Goal: Complete application form

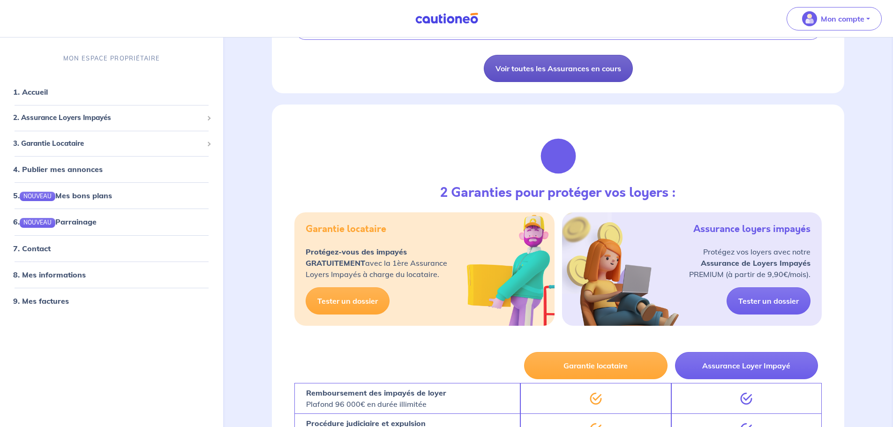
scroll to position [328, 0]
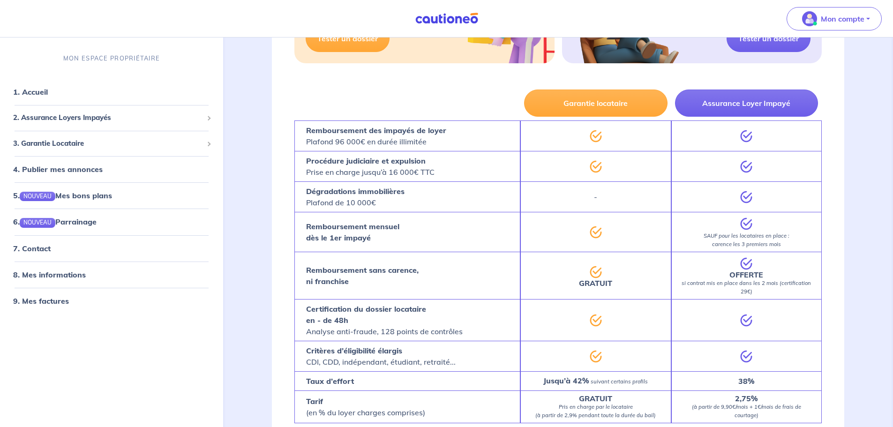
drag, startPoint x: 508, startPoint y: 205, endPoint x: 508, endPoint y: 224, distance: 19.2
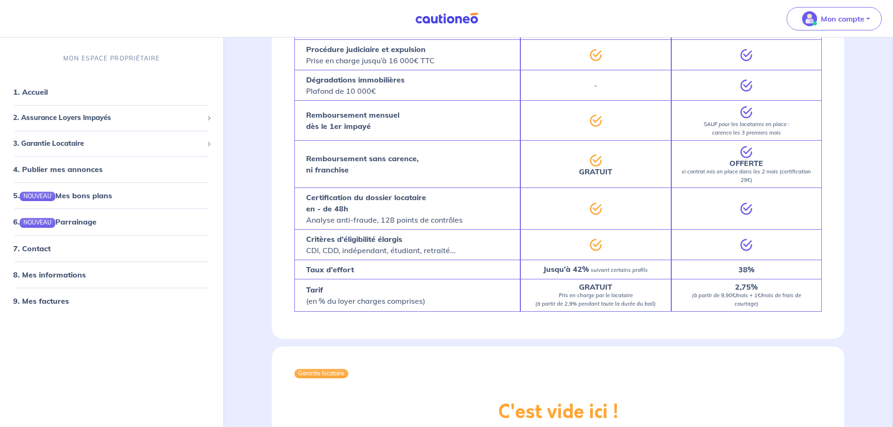
drag, startPoint x: 514, startPoint y: 199, endPoint x: 514, endPoint y: 217, distance: 17.4
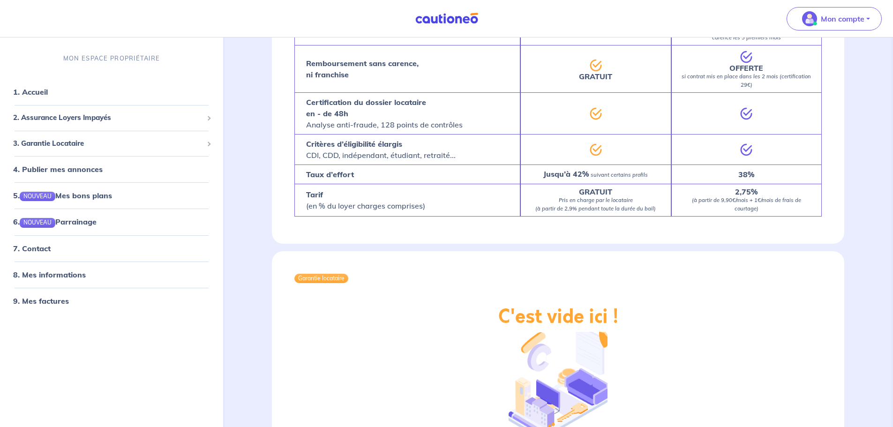
scroll to position [750, 0]
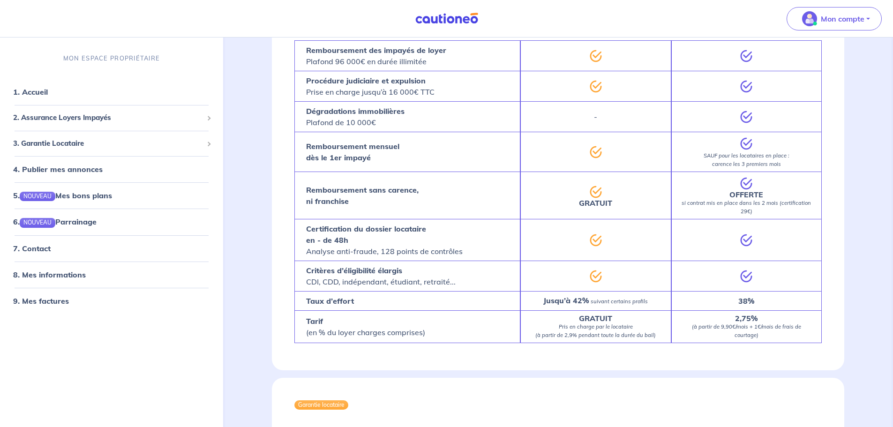
drag, startPoint x: 521, startPoint y: 194, endPoint x: 521, endPoint y: 213, distance: 19.7
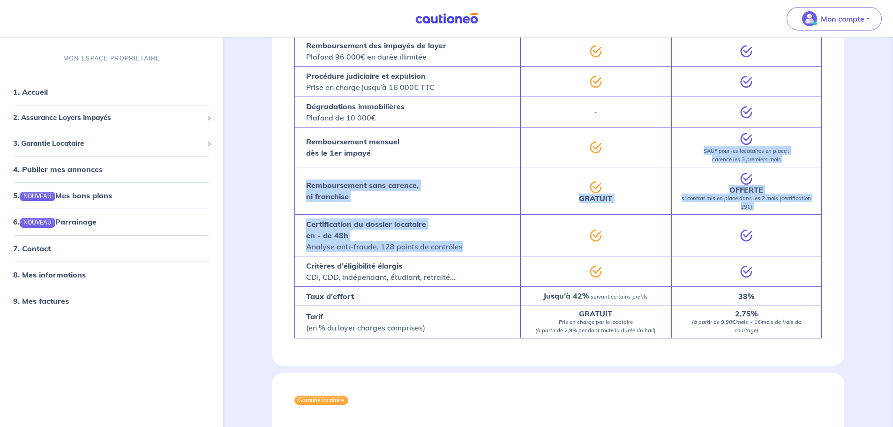
drag, startPoint x: 480, startPoint y: 164, endPoint x: 481, endPoint y: 241, distance: 76.9
click at [481, 240] on div "Garantie locataire Assurance Loyer Impayé Remboursement des impayés de loyer Pl…" at bounding box center [559, 172] width 528 height 342
click at [481, 241] on div "Certification du dossier locataire en - de 48h Analyse anti-fraude, 128 points …" at bounding box center [408, 235] width 226 height 42
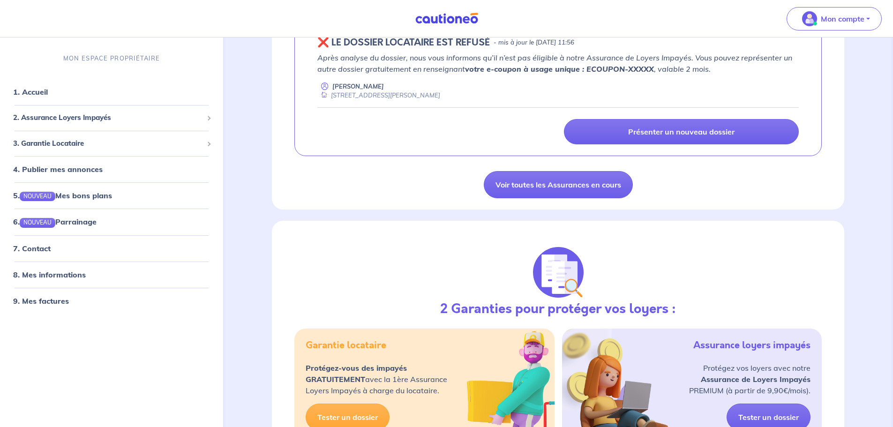
drag, startPoint x: 454, startPoint y: 227, endPoint x: 469, endPoint y: 157, distance: 71.2
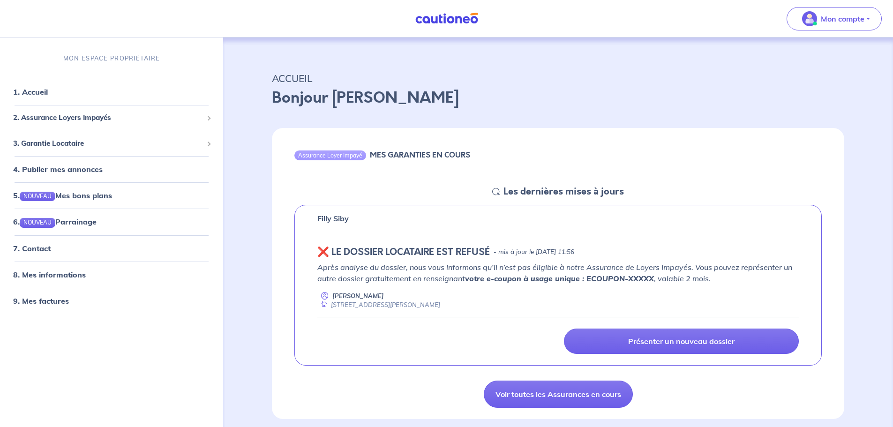
scroll to position [0, 0]
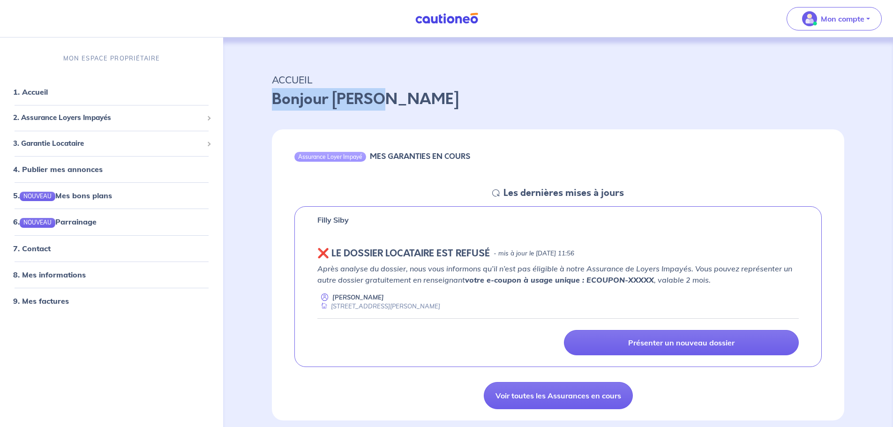
drag, startPoint x: 394, startPoint y: 102, endPoint x: 276, endPoint y: 96, distance: 118.8
click at [276, 96] on p "Bonjour [PERSON_NAME]" at bounding box center [558, 99] width 573 height 23
drag, startPoint x: 272, startPoint y: 95, endPoint x: 418, endPoint y: 106, distance: 146.3
click at [418, 106] on p "Bonjour [PERSON_NAME]" at bounding box center [558, 99] width 573 height 23
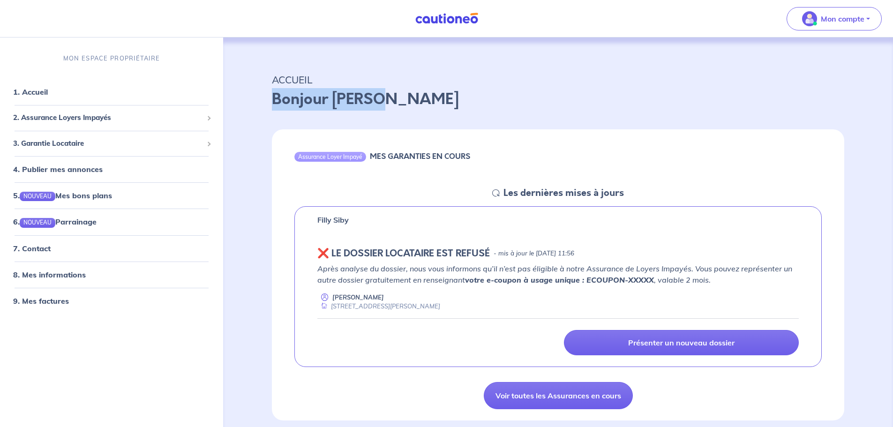
click at [418, 106] on p "Bonjour [PERSON_NAME]" at bounding box center [558, 99] width 573 height 23
drag, startPoint x: 479, startPoint y: 156, endPoint x: 372, endPoint y: 151, distance: 107.0
click at [372, 151] on div "Assurance Loyer Impayé MES GARANTIES EN COURS" at bounding box center [558, 158] width 573 height 58
click at [372, 152] on h6 "MES GARANTIES EN COURS" at bounding box center [420, 156] width 100 height 9
drag, startPoint x: 381, startPoint y: 152, endPoint x: 471, endPoint y: 152, distance: 90.0
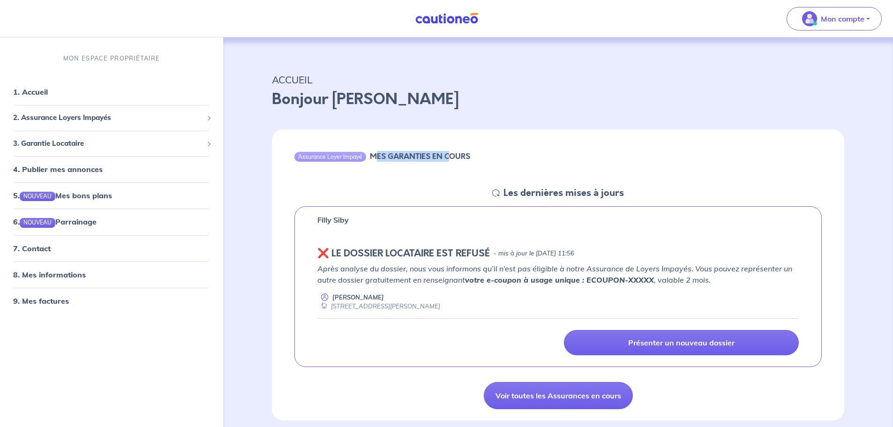
click at [470, 152] on h6 "MES GARANTIES EN COURS" at bounding box center [420, 156] width 100 height 9
click at [472, 152] on div "Assurance Loyer Impayé MES GARANTIES EN COURS" at bounding box center [558, 158] width 573 height 58
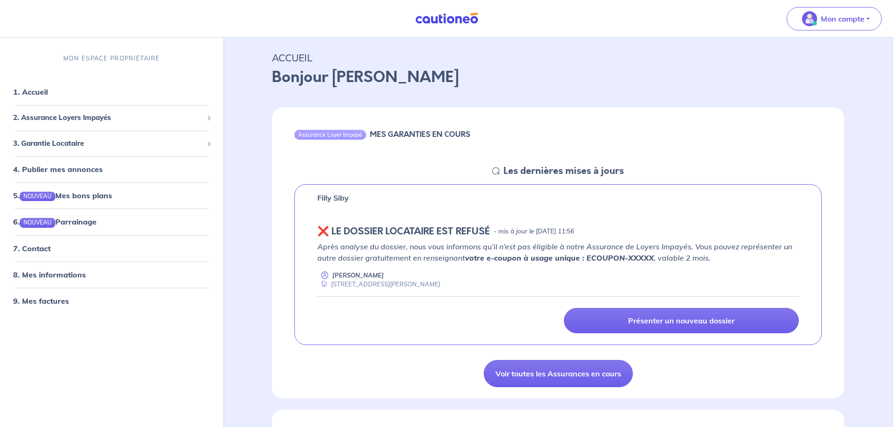
drag, startPoint x: 476, startPoint y: 149, endPoint x: 460, endPoint y: 175, distance: 30.3
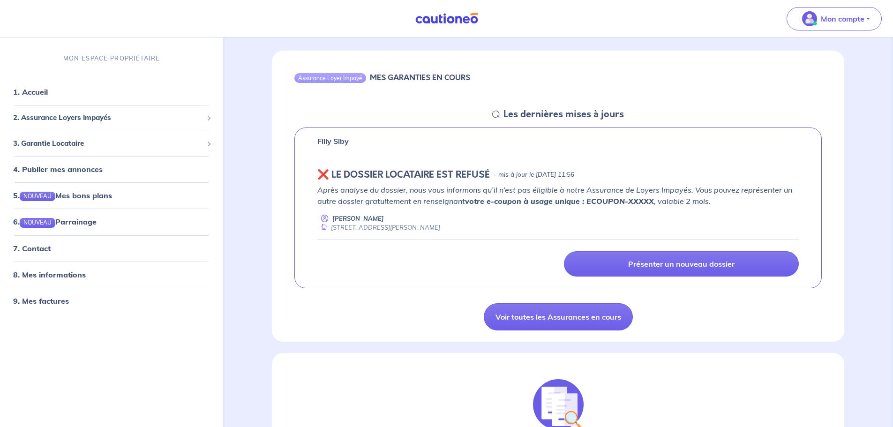
scroll to position [22, 0]
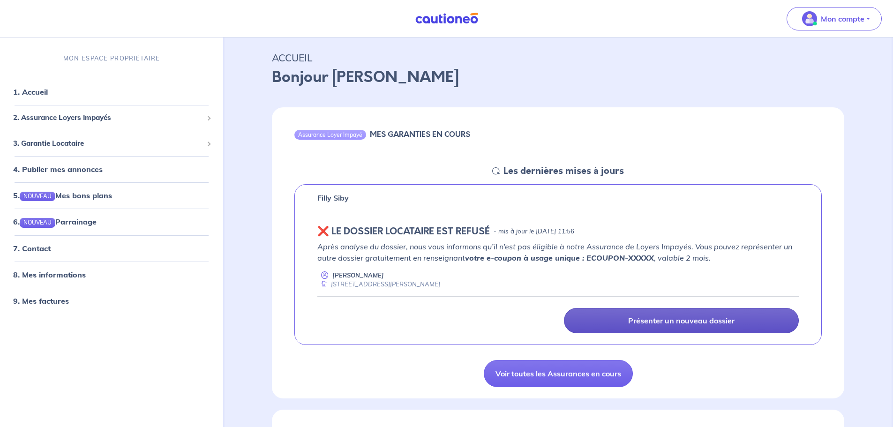
click at [691, 321] on p "Présenter un nouveau dossier" at bounding box center [681, 320] width 106 height 9
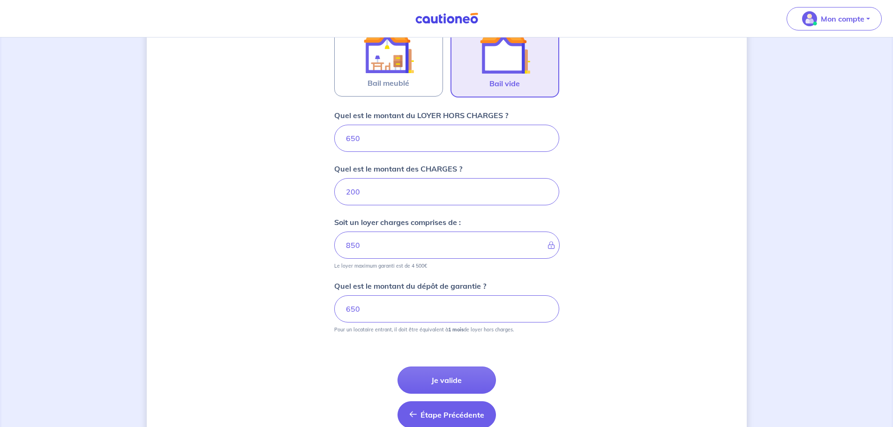
scroll to position [360, 0]
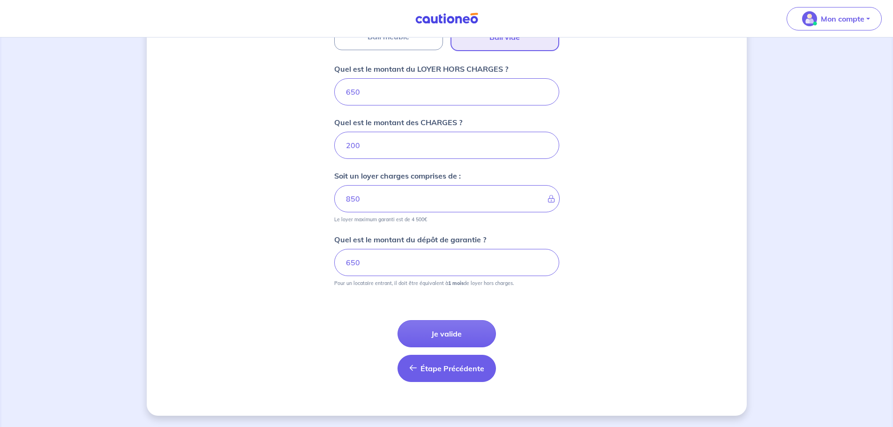
click at [443, 363] on button "Étape Précédente Précédent" at bounding box center [447, 368] width 98 height 27
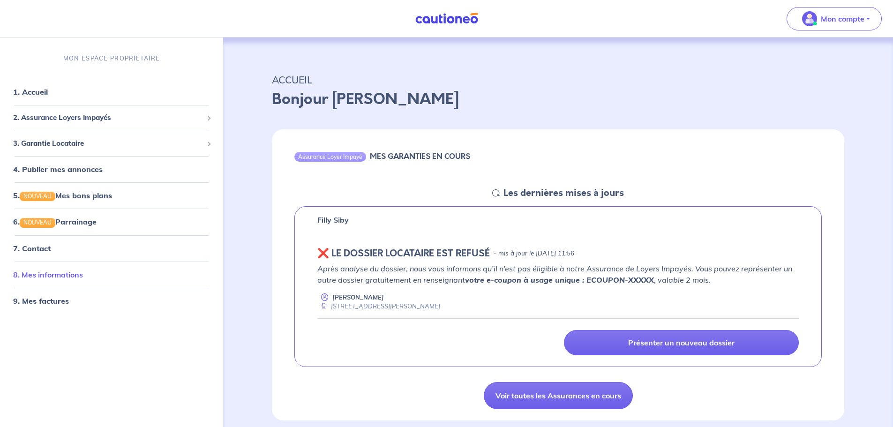
click at [68, 280] on link "8. Mes informations" at bounding box center [48, 274] width 70 height 9
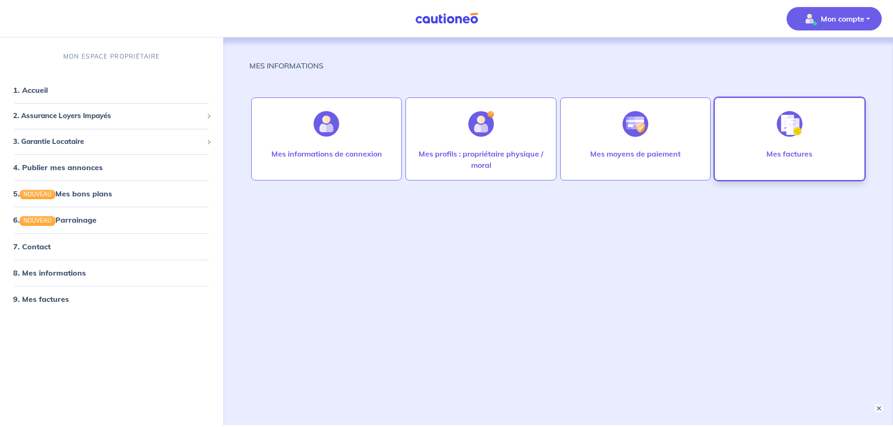
click at [803, 161] on div "Mes factures" at bounding box center [789, 163] width 61 height 30
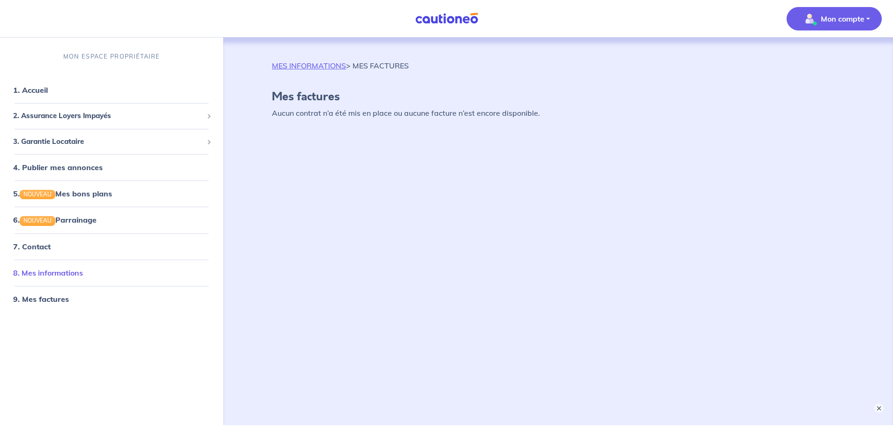
click at [67, 268] on link "8. Mes informations" at bounding box center [48, 272] width 70 height 9
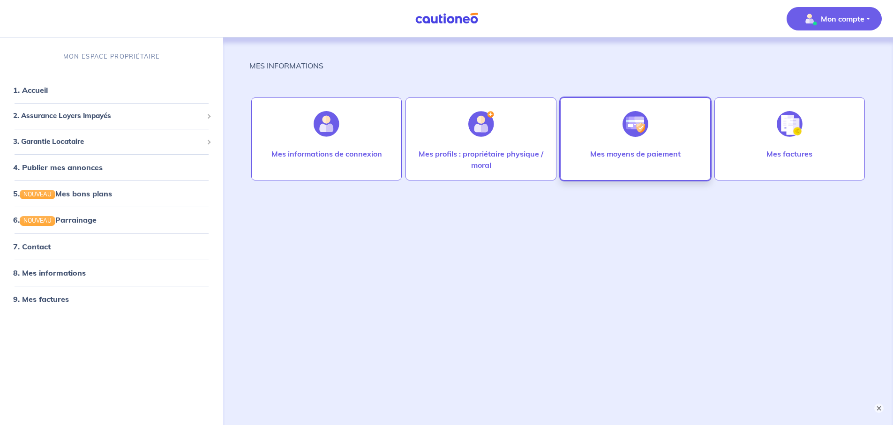
click at [626, 127] on img at bounding box center [636, 124] width 26 height 26
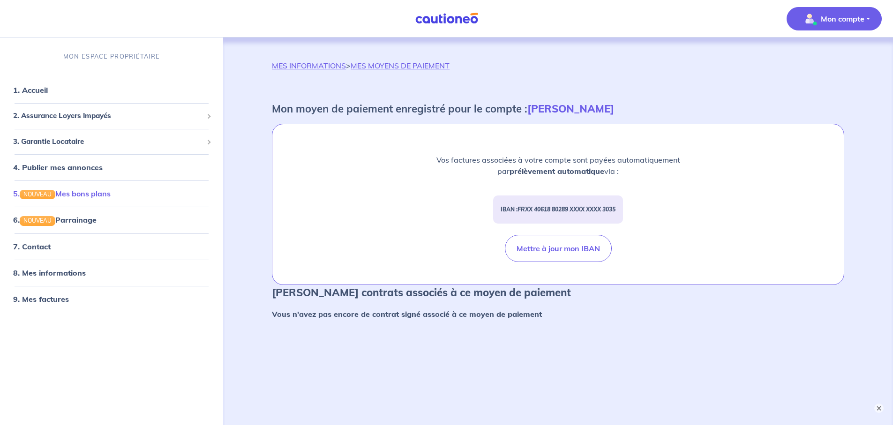
click at [89, 198] on link "5. NOUVEAU Mes bons plans" at bounding box center [62, 193] width 98 height 9
click at [110, 146] on span "3. Garantie Locataire" at bounding box center [108, 141] width 190 height 11
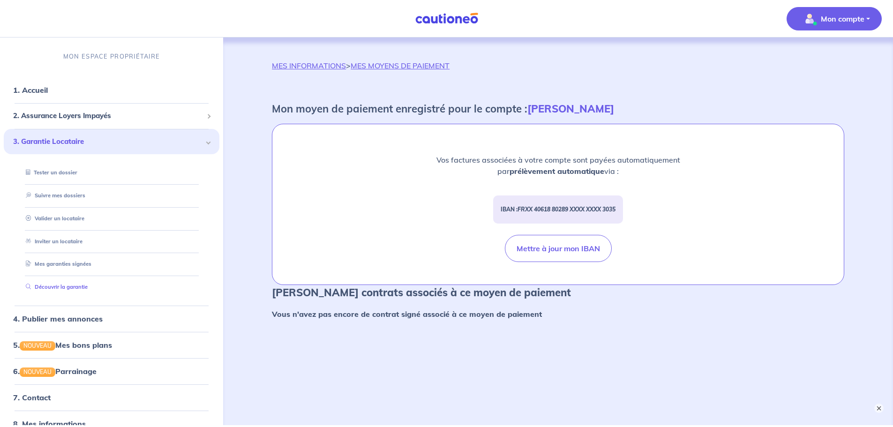
click at [76, 285] on link "Découvrir la garantie" at bounding box center [55, 287] width 66 height 7
click at [85, 118] on span "2. Assurance Loyers Impayés" at bounding box center [108, 116] width 190 height 11
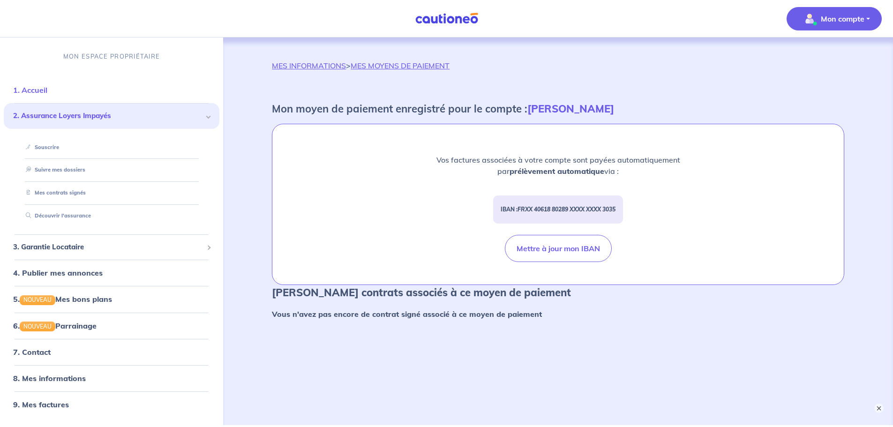
click at [41, 92] on link "1. Accueil" at bounding box center [30, 89] width 34 height 9
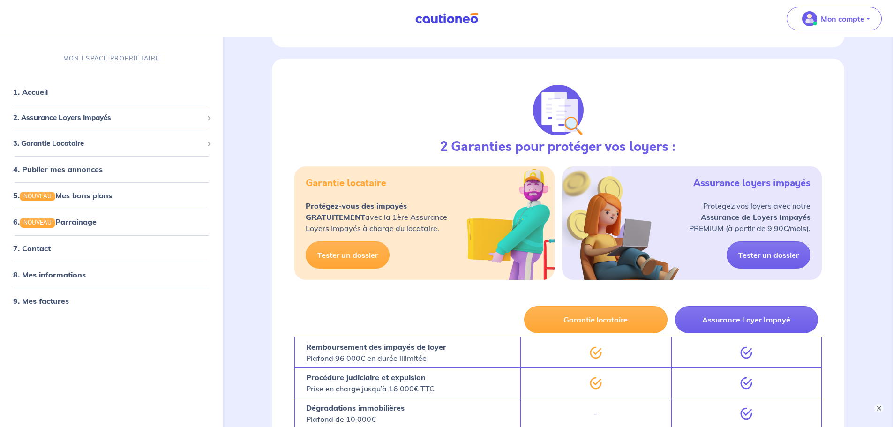
scroll to position [422, 0]
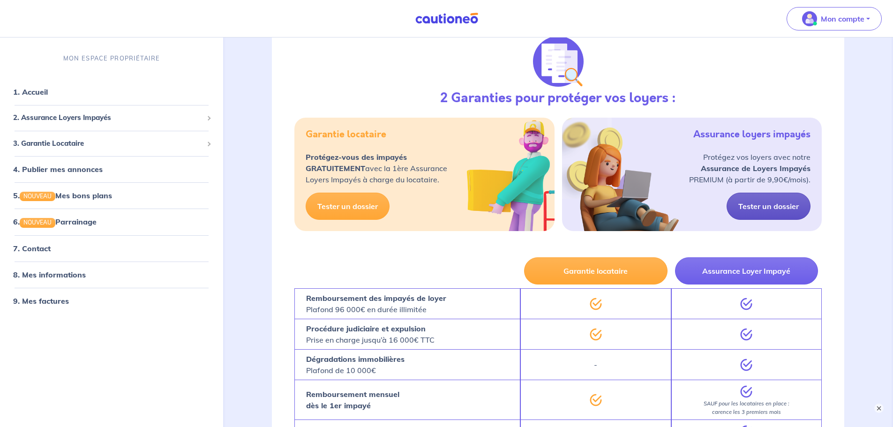
click at [751, 207] on link "Tester un dossier" at bounding box center [769, 206] width 84 height 27
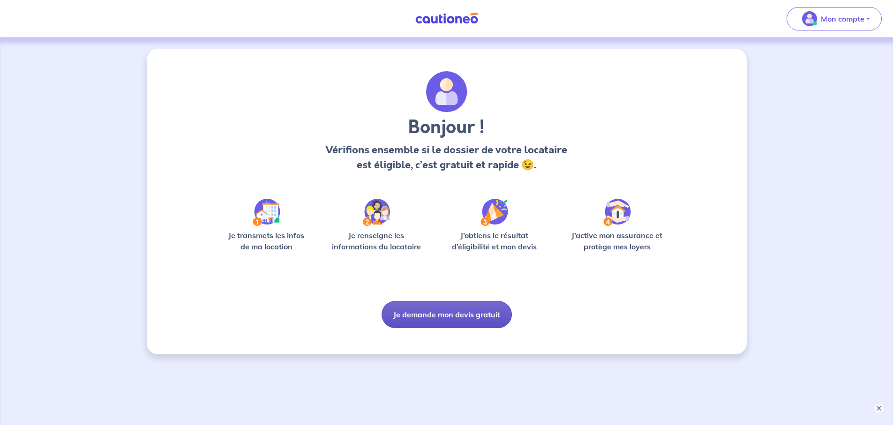
click at [453, 310] on button "Je demande mon devis gratuit" at bounding box center [447, 314] width 130 height 27
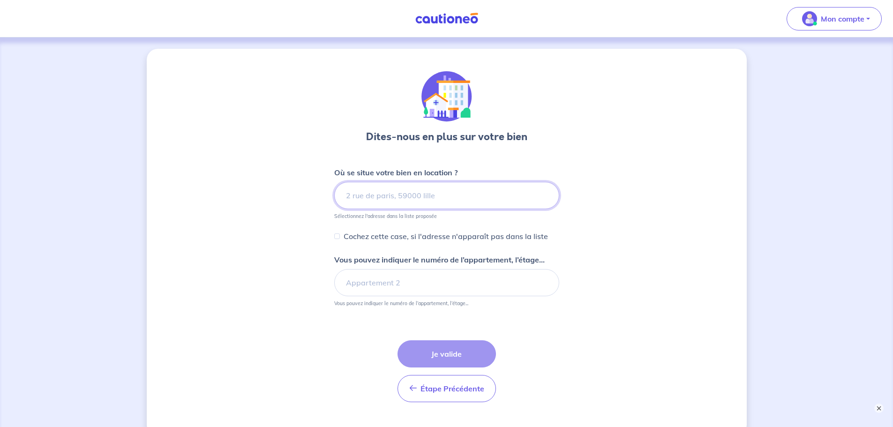
click at [446, 201] on input at bounding box center [446, 195] width 225 height 27
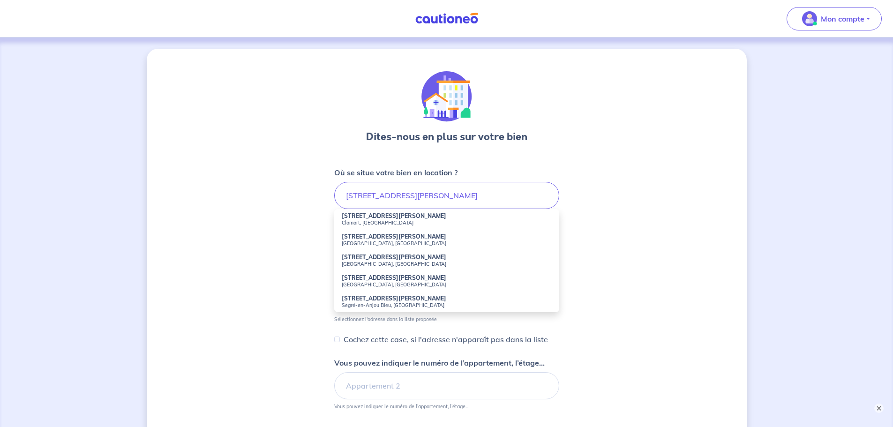
click at [367, 278] on strong "[STREET_ADDRESS][PERSON_NAME]" at bounding box center [394, 277] width 105 height 7
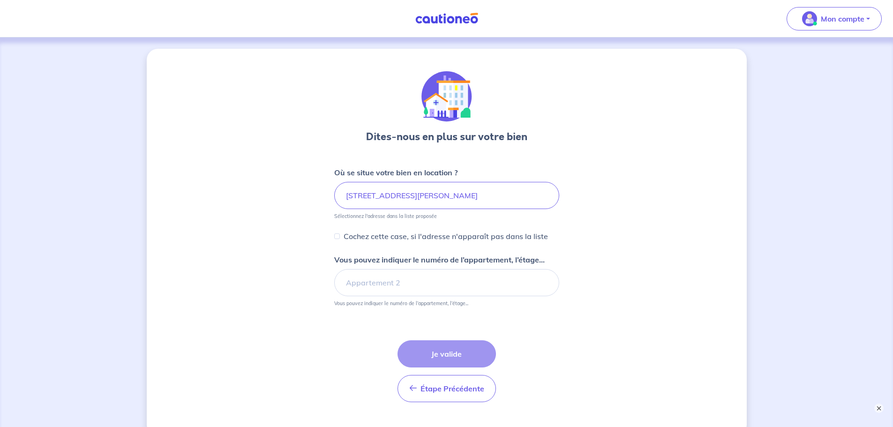
type input "[STREET_ADDRESS][PERSON_NAME]"
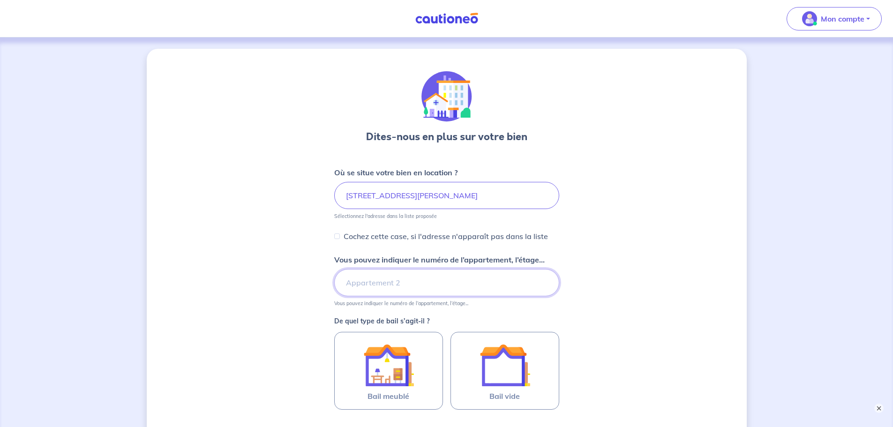
click at [380, 279] on input "Vous pouvez indiquer le numéro de l’appartement, l’étage..." at bounding box center [446, 282] width 225 height 27
type input "39"
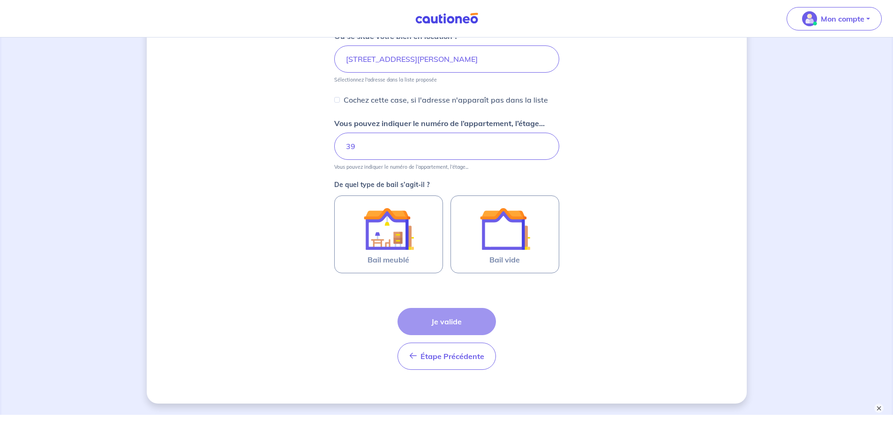
scroll to position [141, 0]
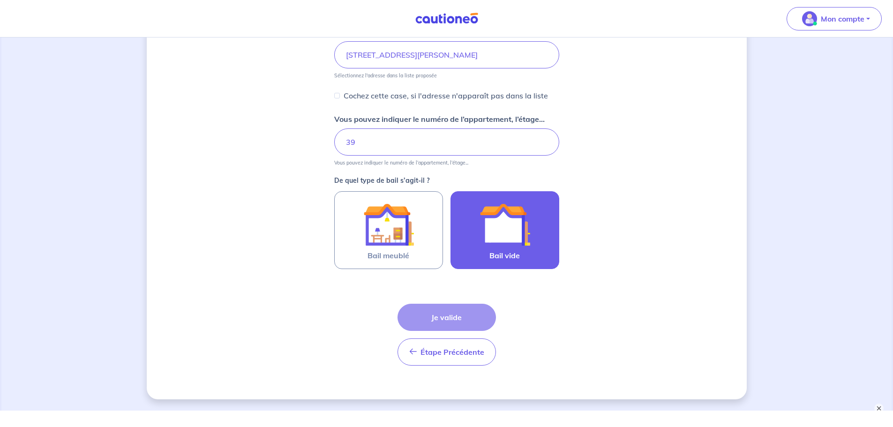
click at [484, 241] on img at bounding box center [505, 224] width 51 height 51
click at [0, 0] on input "Bail vide" at bounding box center [0, 0] width 0 height 0
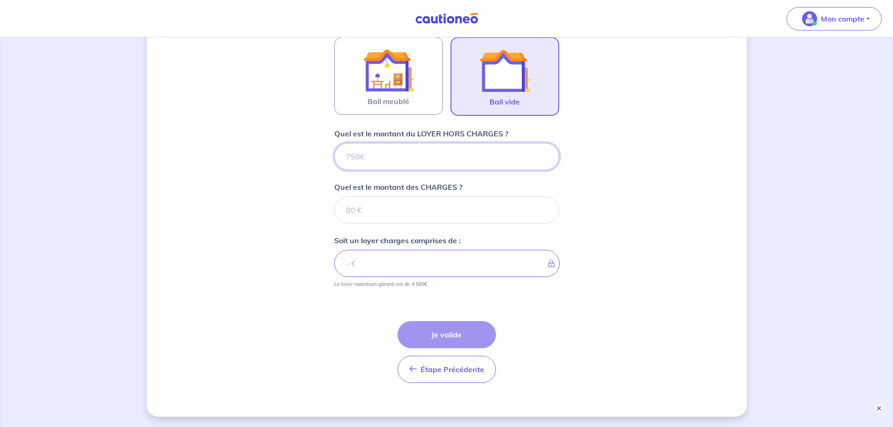
scroll to position [333, 0]
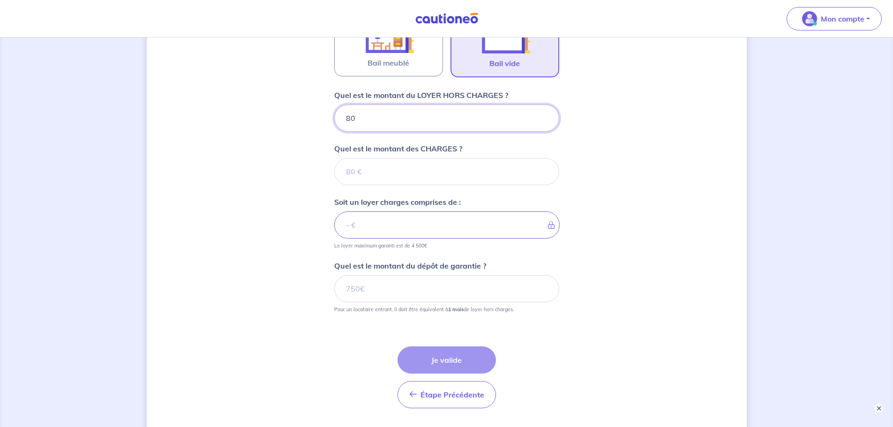
type input "800"
click at [418, 176] on input "Quel est le montant des CHARGES ?" at bounding box center [446, 171] width 225 height 27
type input "125"
type input "925"
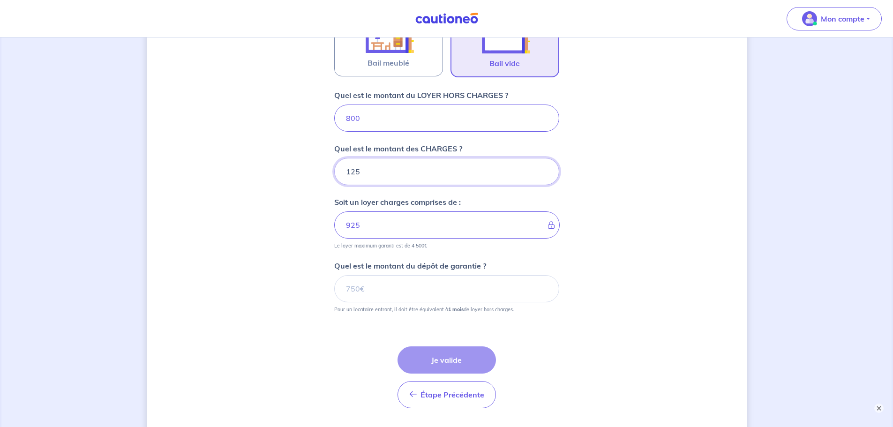
type input "125"
drag, startPoint x: 373, startPoint y: 119, endPoint x: 312, endPoint y: 113, distance: 61.7
click at [312, 113] on div "Dites-nous en plus sur votre bien Où se situe votre bien en location ? [STREET_…" at bounding box center [447, 78] width 600 height 727
type input "65"
type input "190"
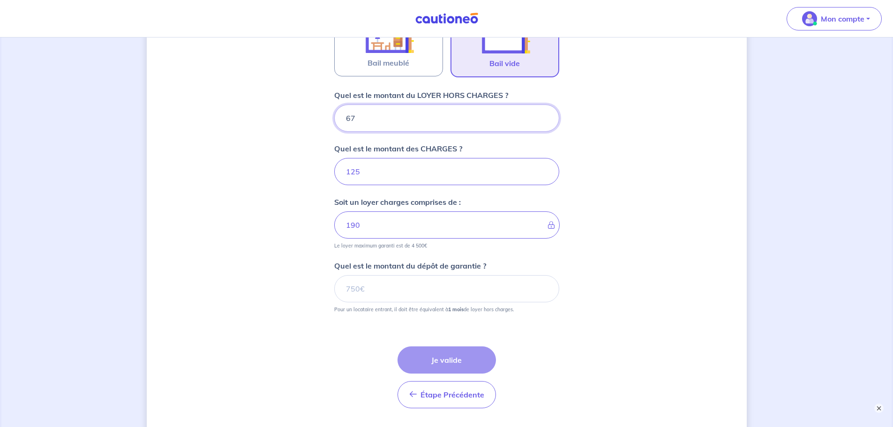
type input "675"
type input "800"
type input "675"
click at [296, 140] on div "Dites-nous en plus sur votre bien Où se situe votre bien en location ? [STREET_…" at bounding box center [447, 78] width 600 height 727
click at [371, 287] on input "Quel est le montant du dépôt de garantie ?" at bounding box center [446, 288] width 225 height 27
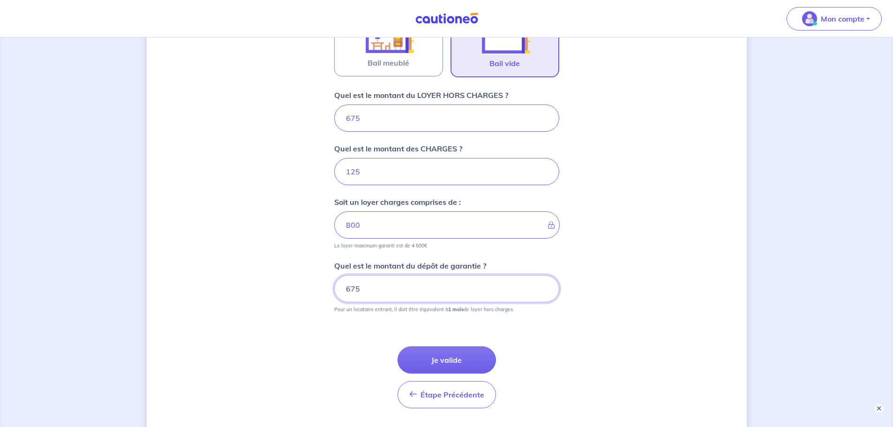
type input "675"
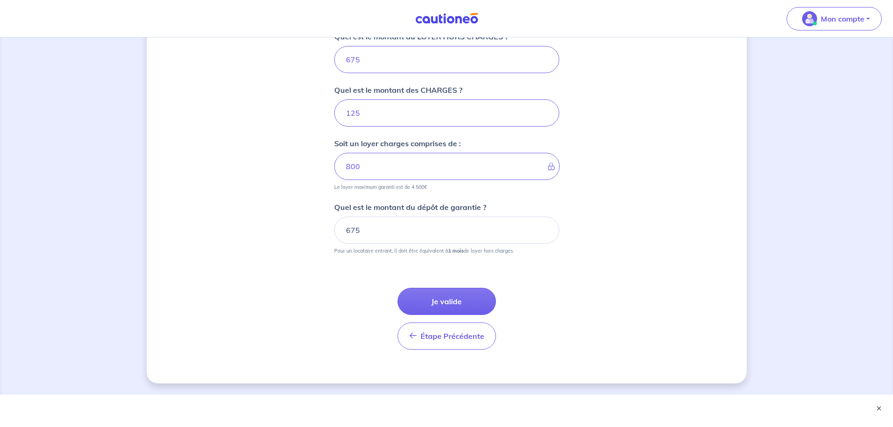
scroll to position [397, 0]
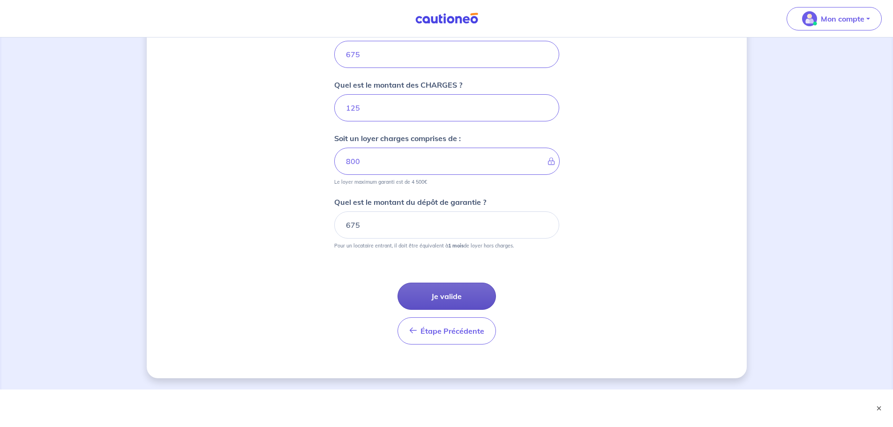
click at [449, 289] on button "Je valide" at bounding box center [447, 296] width 98 height 27
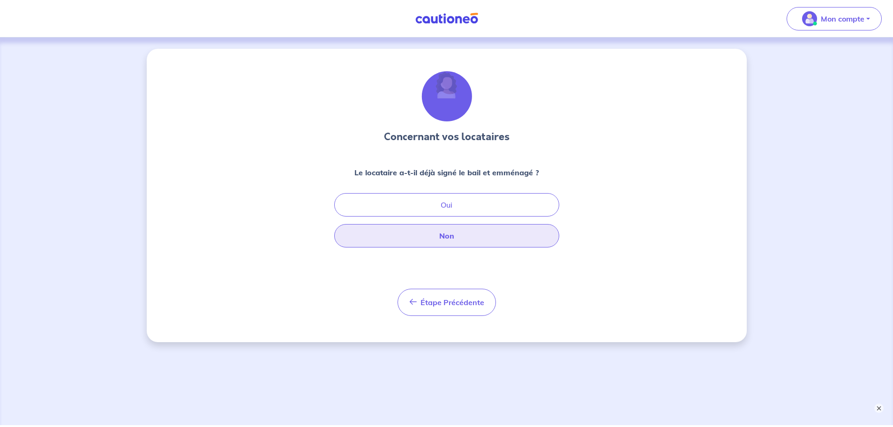
click at [456, 230] on button "Non" at bounding box center [446, 235] width 225 height 23
